Goal: Task Accomplishment & Management: Manage account settings

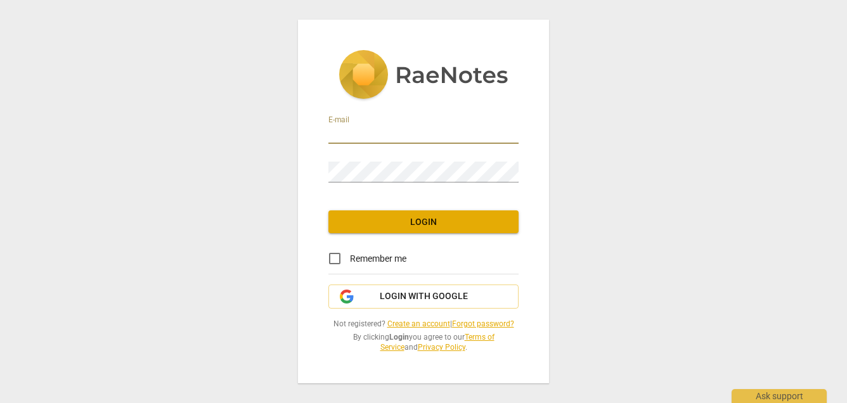
click at [413, 126] on input "email" at bounding box center [423, 135] width 190 height 18
type input "[PERSON_NAME][EMAIL_ADDRESS][DOMAIN_NAME]"
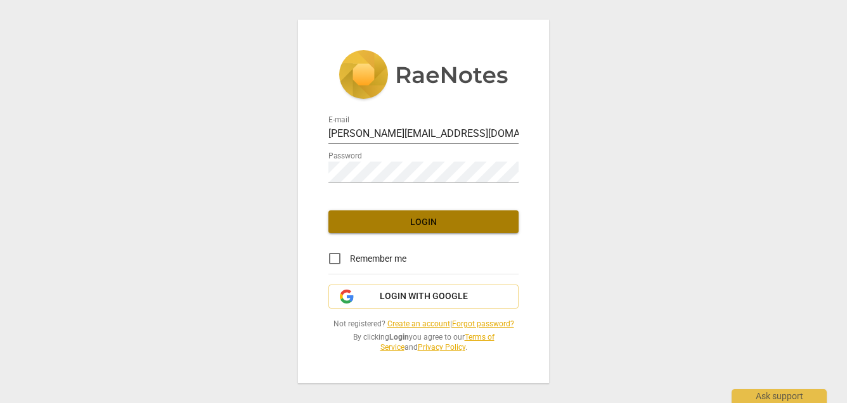
click at [415, 216] on span "Login" at bounding box center [424, 222] width 170 height 13
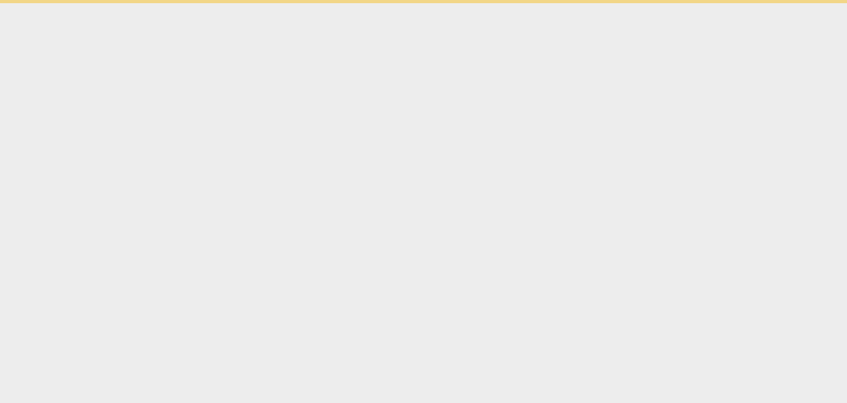
click at [335, 3] on html "Ask support" at bounding box center [423, 1] width 847 height 3
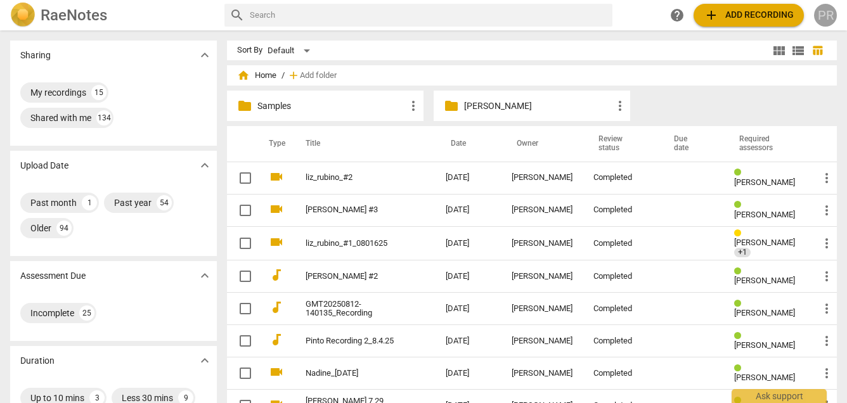
click at [827, 15] on div "PR" at bounding box center [825, 15] width 23 height 23
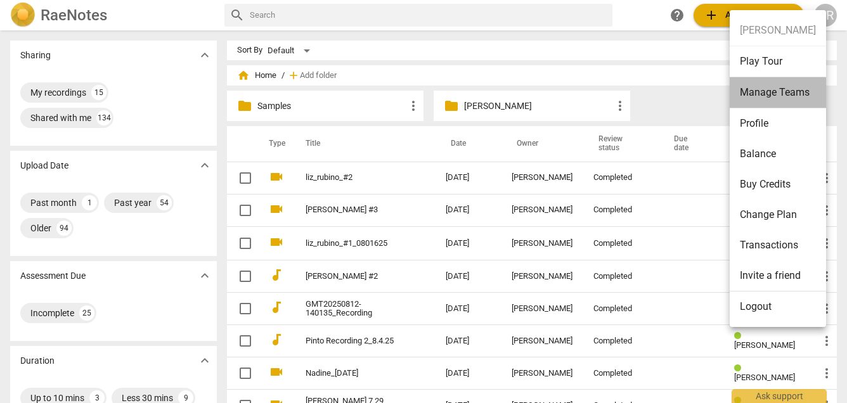
click at [778, 89] on li "Manage Teams" at bounding box center [778, 92] width 96 height 31
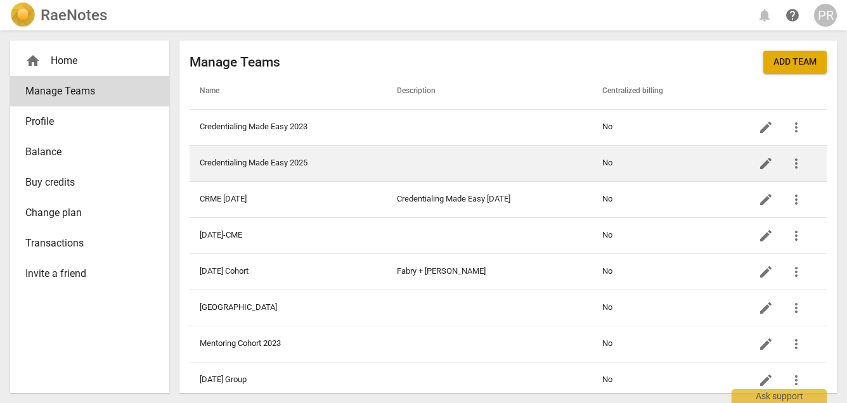
click at [307, 165] on td "Credentialing Made Easy 2025" at bounding box center [288, 163] width 197 height 36
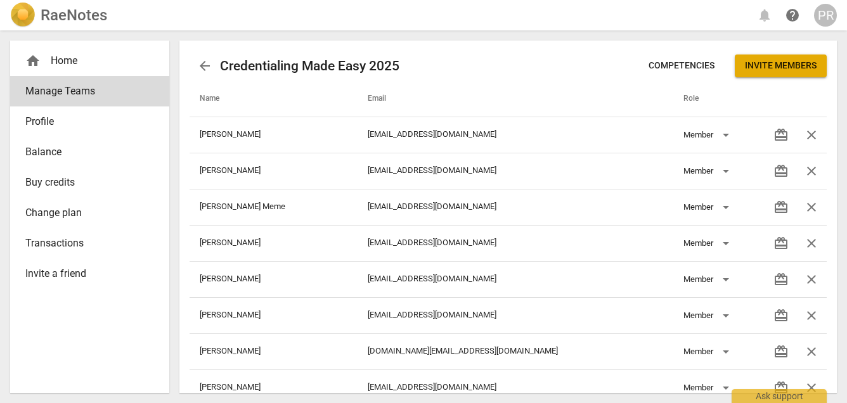
click at [751, 68] on span "Invite members" at bounding box center [781, 66] width 72 height 13
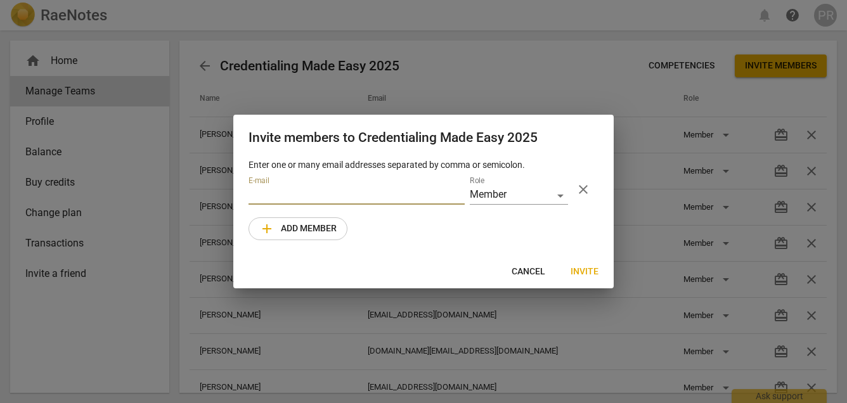
click at [370, 205] on input "email" at bounding box center [357, 195] width 216 height 18
type input "[PERSON_NAME][EMAIL_ADDRESS][DOMAIN_NAME]"
click at [582, 278] on span "Invite" at bounding box center [585, 272] width 28 height 13
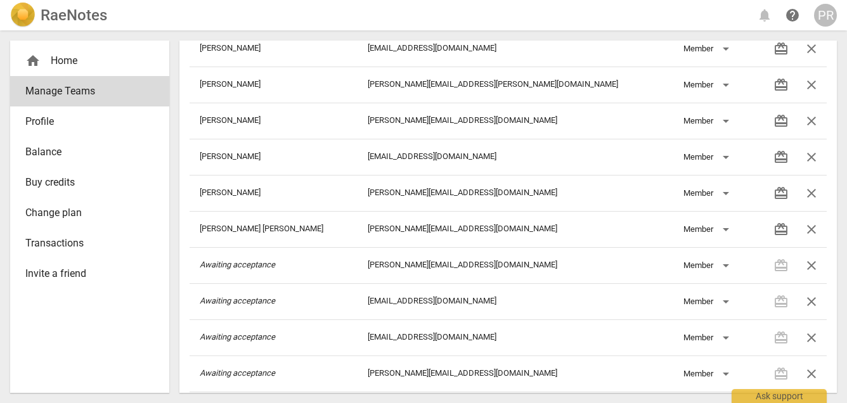
scroll to position [456, 0]
